Goal: Task Accomplishment & Management: Manage account settings

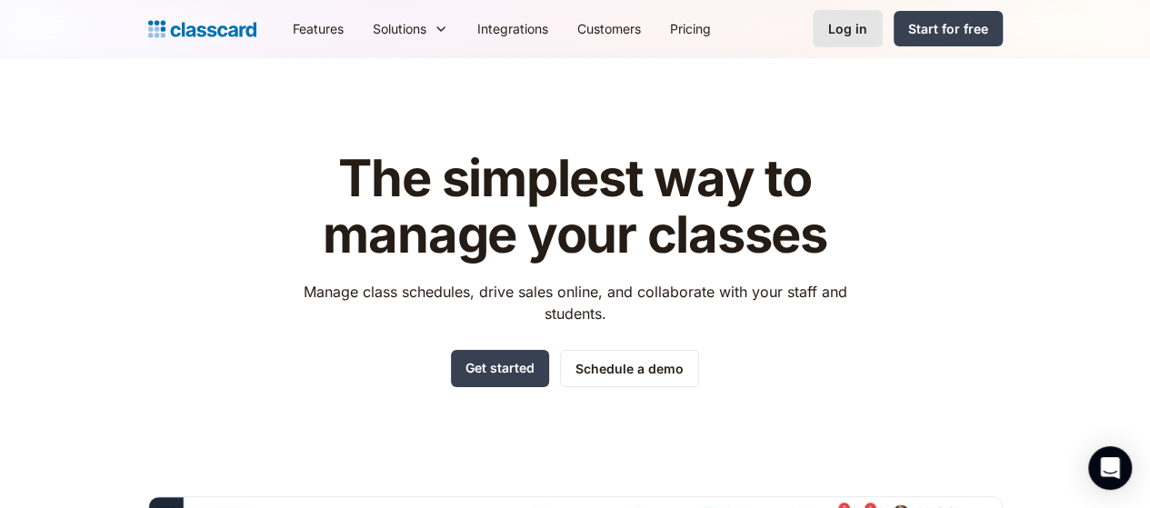
click at [867, 27] on div "Log in" at bounding box center [847, 28] width 39 height 19
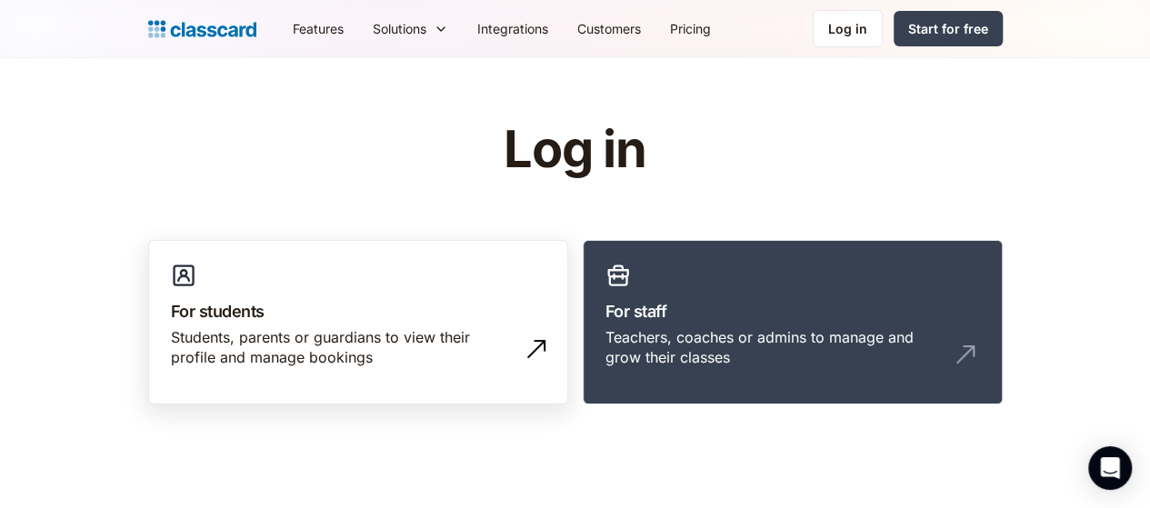
click at [376, 341] on div "Students, parents or guardians to view their profile and manage bookings" at bounding box center [340, 347] width 338 height 41
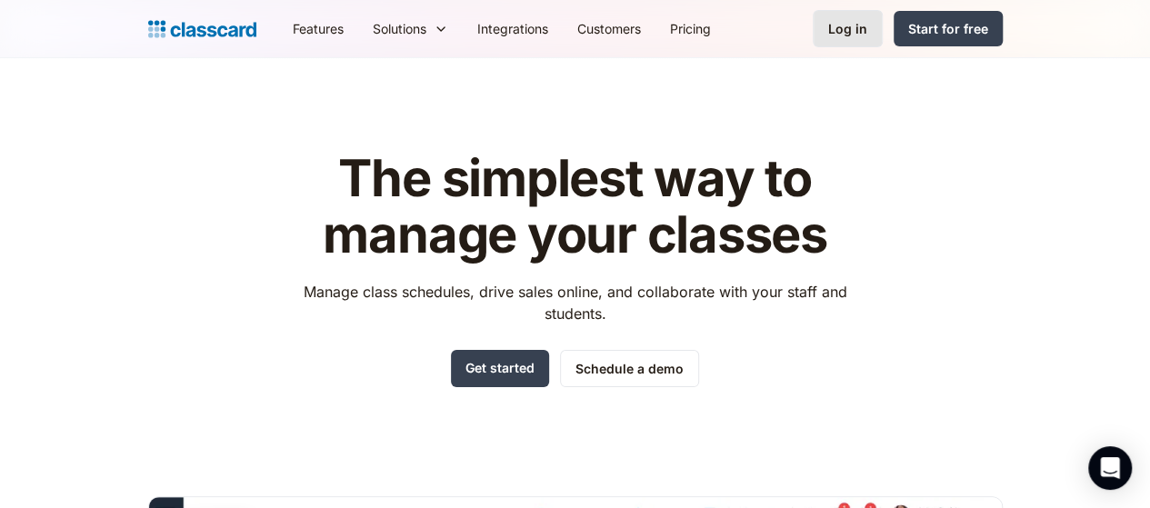
click at [867, 29] on div "Log in" at bounding box center [847, 28] width 39 height 19
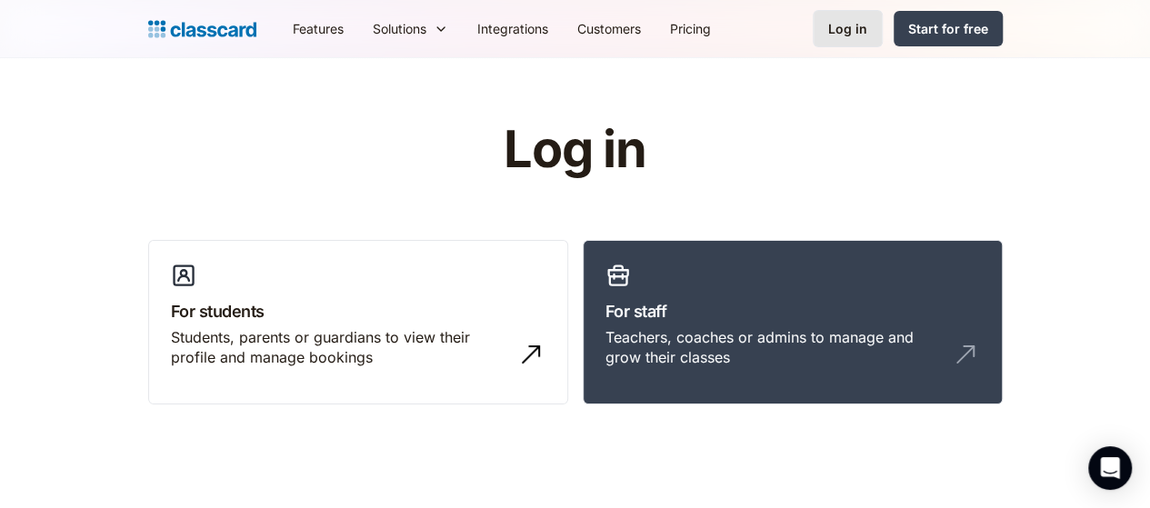
click at [883, 39] on link "Log in" at bounding box center [848, 28] width 70 height 37
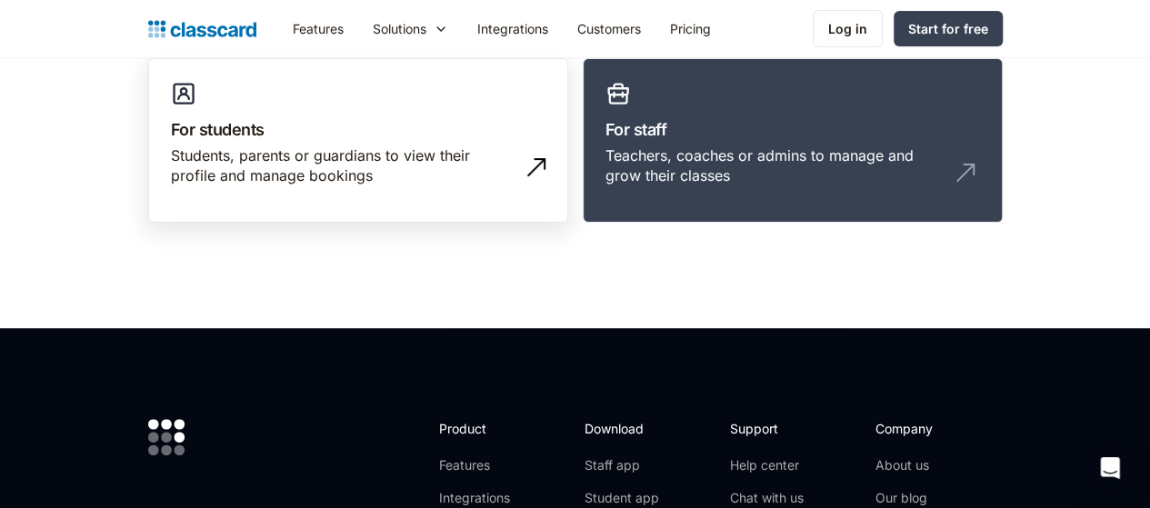
click at [325, 185] on div "Students, parents or guardians to view their profile and manage bookings" at bounding box center [358, 172] width 375 height 55
